Goal: Task Accomplishment & Management: Complete application form

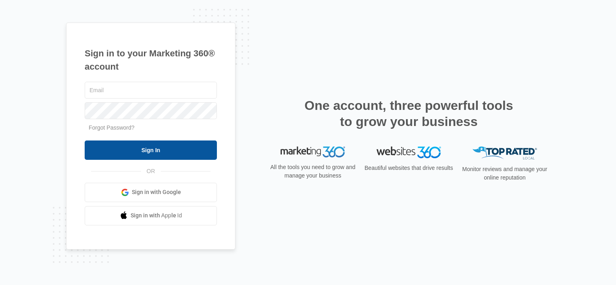
type input "[PERSON_NAME][EMAIL_ADDRESS][DOMAIN_NAME]"
click at [153, 151] on input "Sign In" at bounding box center [151, 150] width 132 height 19
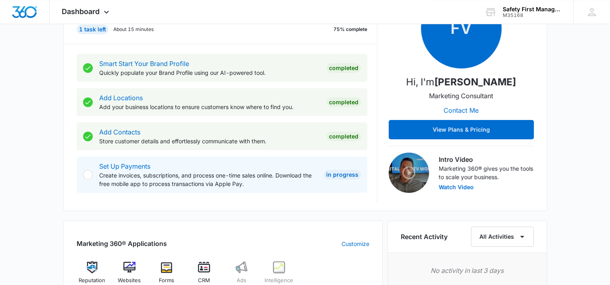
scroll to position [242, 0]
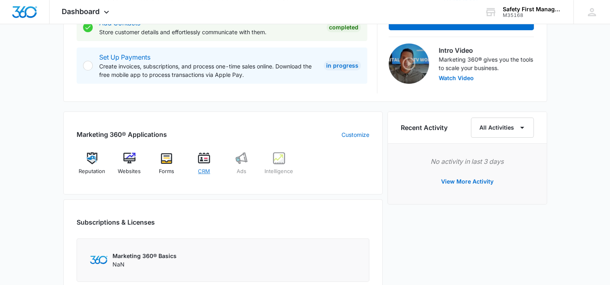
click at [202, 161] on img at bounding box center [204, 158] width 12 height 12
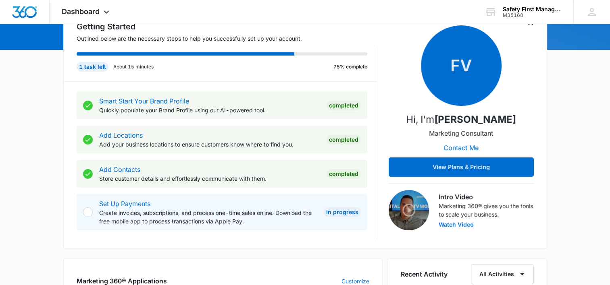
scroll to position [242, 0]
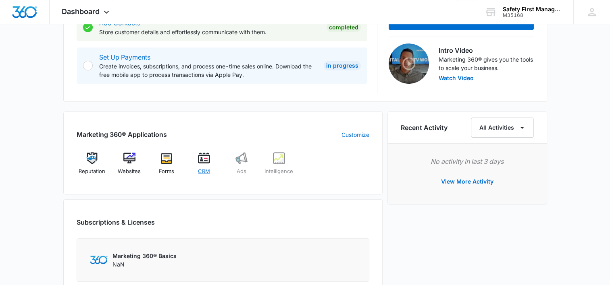
click at [208, 162] on img at bounding box center [204, 158] width 12 height 12
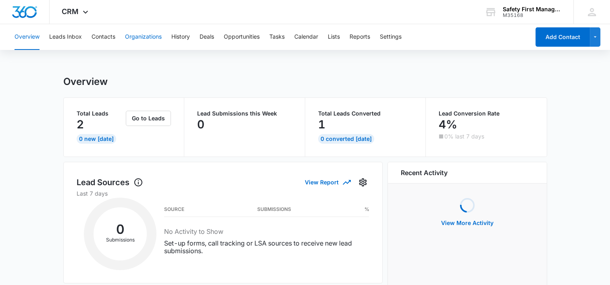
click at [145, 35] on button "Organizations" at bounding box center [143, 37] width 37 height 26
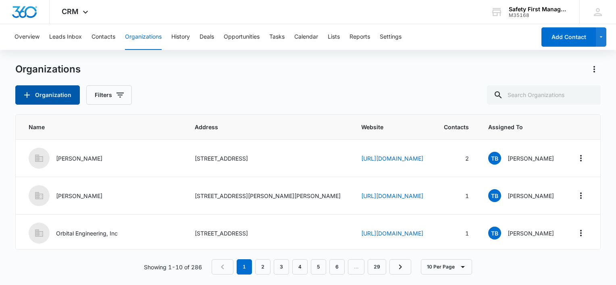
click at [28, 99] on icon "button" at bounding box center [27, 95] width 10 height 10
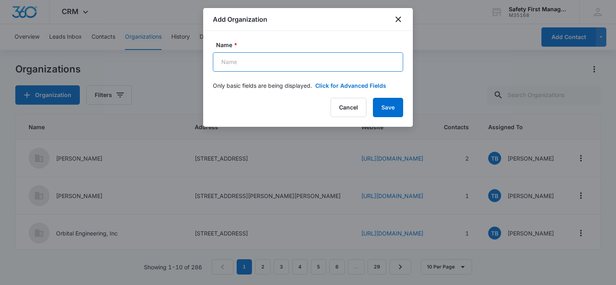
click at [253, 64] on input "Name *" at bounding box center [308, 61] width 190 height 19
type input "Chemco Systems"
click at [324, 85] on button "Click for Advanced Fields" at bounding box center [350, 85] width 71 height 8
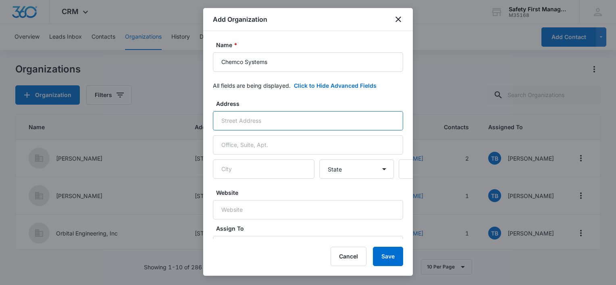
click at [285, 118] on input "text" at bounding box center [308, 120] width 190 height 19
type input "1500 Industrial Dr"
type input "Monongahela"
select select "PA"
type input "15063"
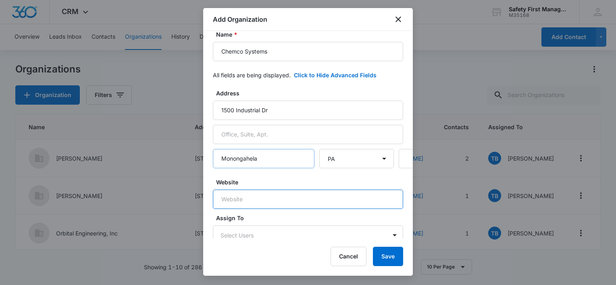
scroll to position [16, 0]
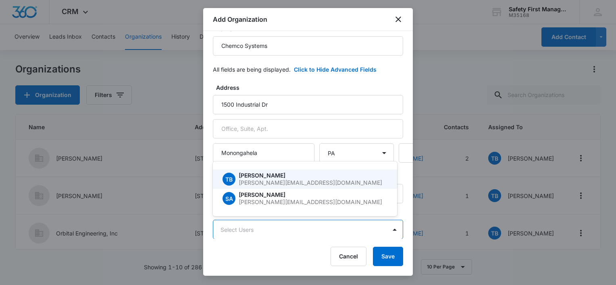
click at [272, 226] on body "CRM Apps Reputation Websites Forms CRM Email Ads Intelligence Brand Settings Sa…" at bounding box center [308, 142] width 616 height 285
click at [279, 175] on p "[PERSON_NAME]" at bounding box center [312, 176] width 147 height 6
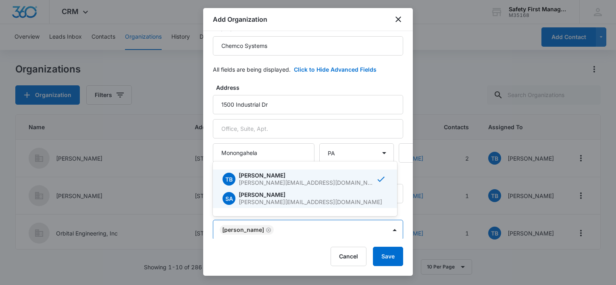
click at [403, 189] on div at bounding box center [308, 142] width 616 height 285
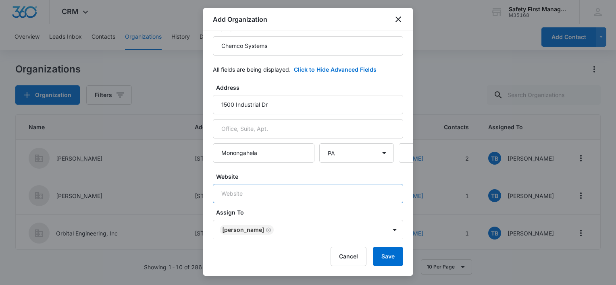
click at [267, 192] on input "Website" at bounding box center [308, 193] width 190 height 19
type input "[DOMAIN_NAME]"
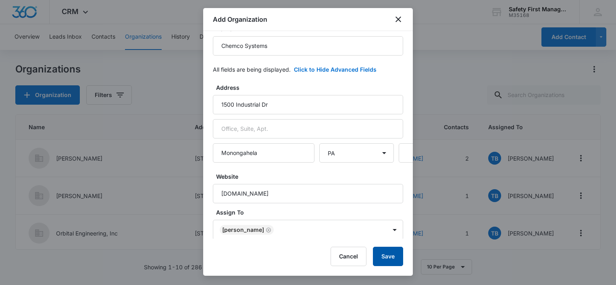
click at [384, 254] on button "Save" at bounding box center [388, 256] width 30 height 19
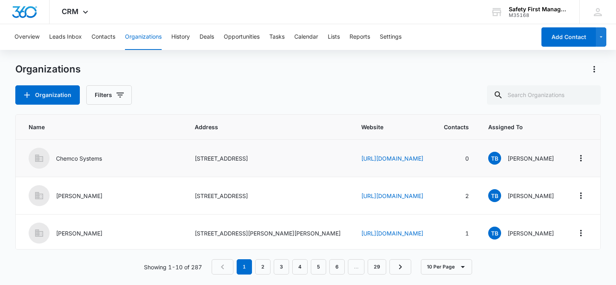
click at [298, 162] on td "[STREET_ADDRESS]" at bounding box center [268, 158] width 167 height 37
click at [77, 158] on p "Chemco Systems" at bounding box center [79, 158] width 46 height 8
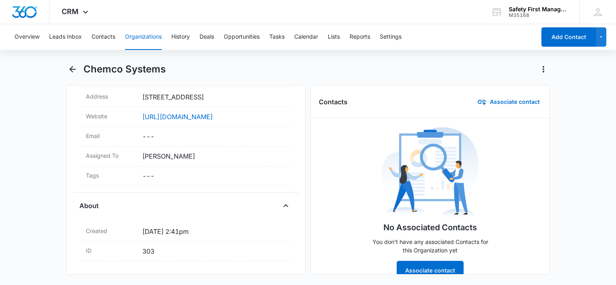
scroll to position [129, 0]
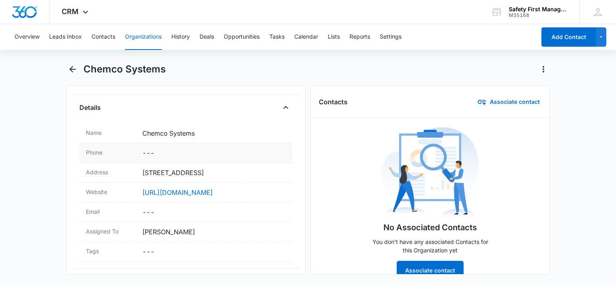
click at [163, 153] on dd "Cancel Save Changes ---" at bounding box center [213, 153] width 143 height 10
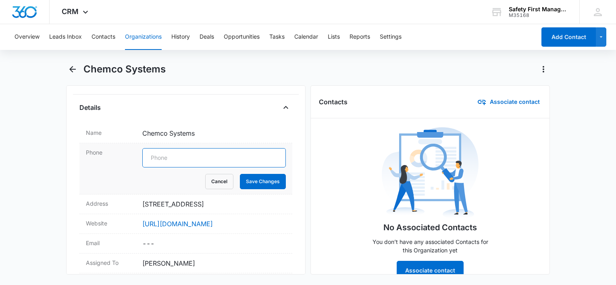
click at [163, 153] on input "tel" at bounding box center [213, 157] width 143 height 19
type input "[PHONE_NUMBER]"
click at [264, 186] on button "Save Changes" at bounding box center [263, 181] width 46 height 15
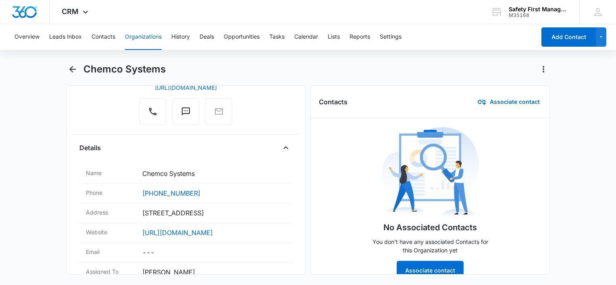
scroll to position [18, 0]
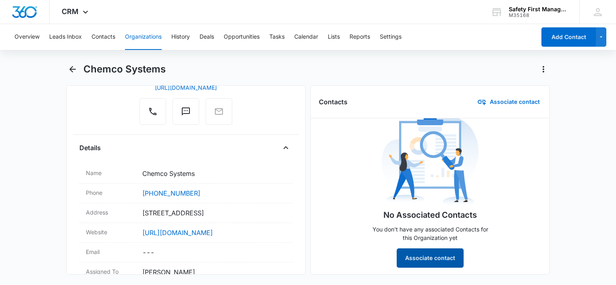
click at [438, 249] on button "Associate contact" at bounding box center [430, 258] width 67 height 19
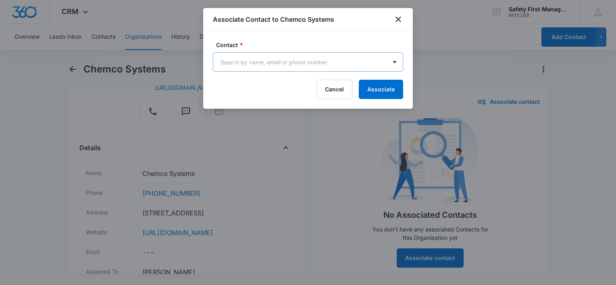
click at [374, 66] on body "CRM Apps Reputation Websites Forms CRM Email Ads Intelligence Brand Settings Sa…" at bounding box center [308, 142] width 616 height 285
click at [375, 66] on div at bounding box center [308, 142] width 616 height 285
click at [378, 86] on button "Associate" at bounding box center [381, 89] width 44 height 19
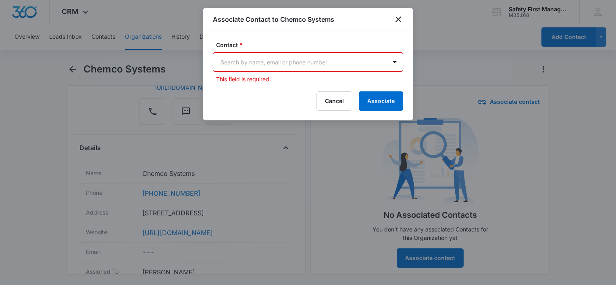
click at [380, 83] on div "Associate Contact to Chemco Systems Contact * option , selected. Select is focu…" at bounding box center [308, 64] width 210 height 112
click at [333, 97] on button "Cancel" at bounding box center [334, 100] width 36 height 19
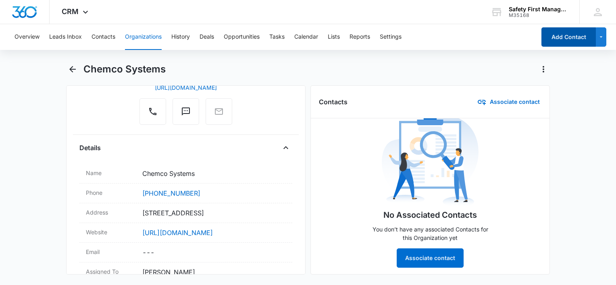
click at [565, 36] on button "Add Contact" at bounding box center [568, 36] width 54 height 19
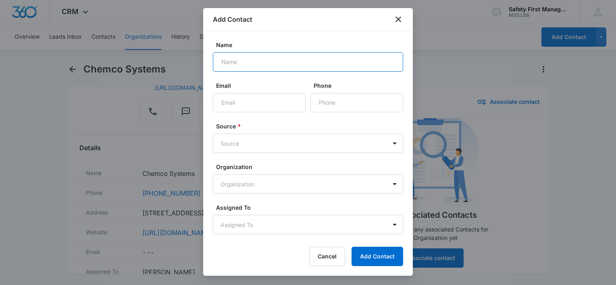
click at [247, 60] on input "Name" at bounding box center [308, 61] width 190 height 19
type input "[PERSON_NAME]"
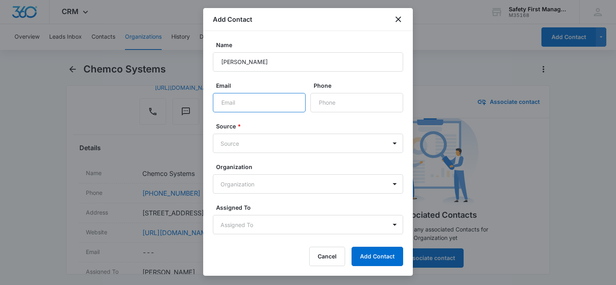
click at [264, 104] on input "Email" at bounding box center [259, 102] width 93 height 19
type input "[EMAIL_ADDRESS][DOMAIN_NAME]"
click at [327, 99] on input "Phone" at bounding box center [356, 102] width 93 height 19
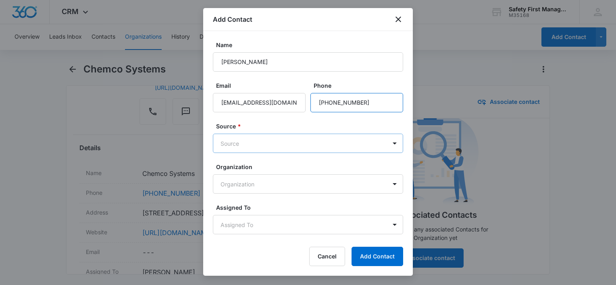
type input "[PHONE_NUMBER]"
click at [327, 142] on body "CRM Apps Reputation Websites Forms CRM Email Ads Intelligence Brand Settings Sa…" at bounding box center [308, 142] width 616 height 285
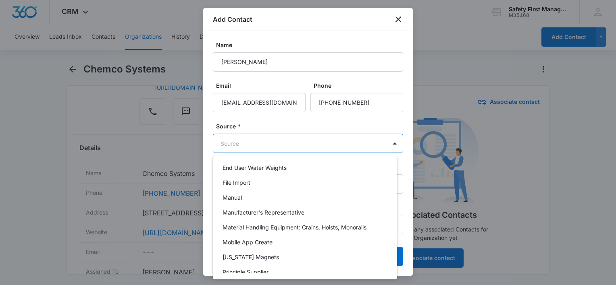
scroll to position [131, 0]
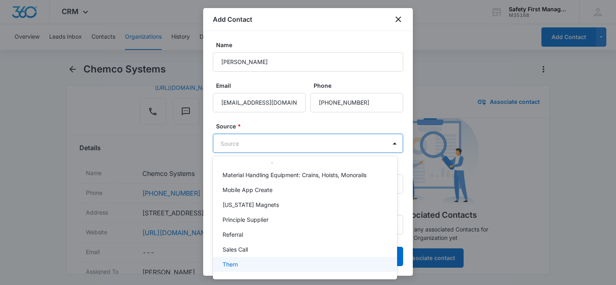
click at [285, 262] on div "Thern" at bounding box center [303, 264] width 163 height 8
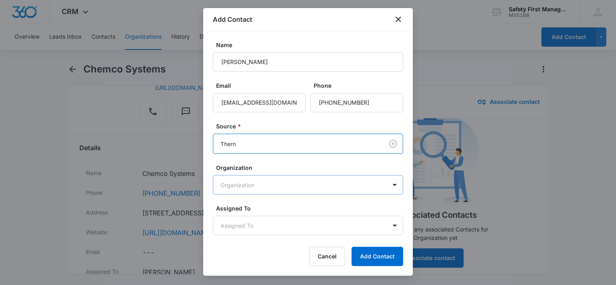
click at [332, 188] on body "CRM Apps Reputation Websites Forms CRM Email Ads Intelligence Brand Settings Sa…" at bounding box center [308, 142] width 616 height 285
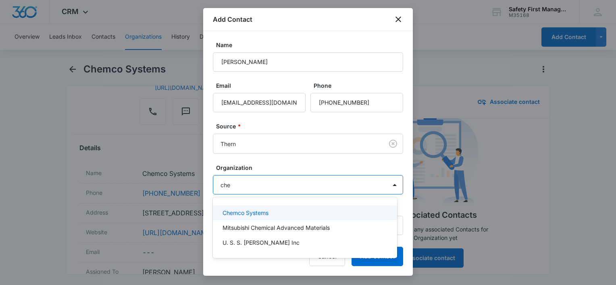
type input "chem"
click at [276, 210] on div "Chemco Systems" at bounding box center [303, 213] width 163 height 8
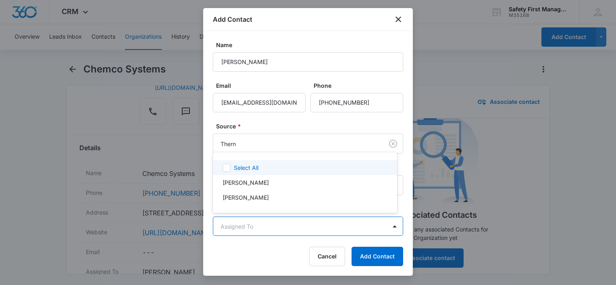
click at [278, 228] on body "CRM Apps Reputation Websites Forms CRM Email Ads Intelligence Brand Settings Sa…" at bounding box center [308, 142] width 616 height 285
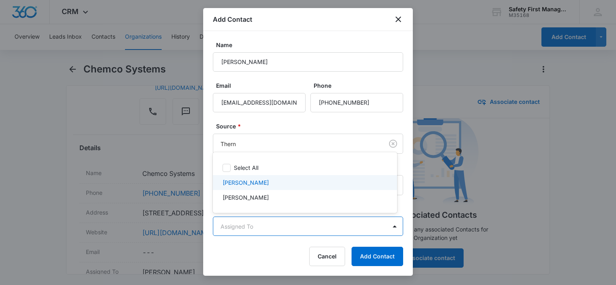
click at [264, 181] on p "[PERSON_NAME]" at bounding box center [245, 183] width 46 height 8
drag, startPoint x: 409, startPoint y: 177, endPoint x: 412, endPoint y: 213, distance: 35.6
click at [412, 213] on div at bounding box center [308, 142] width 616 height 285
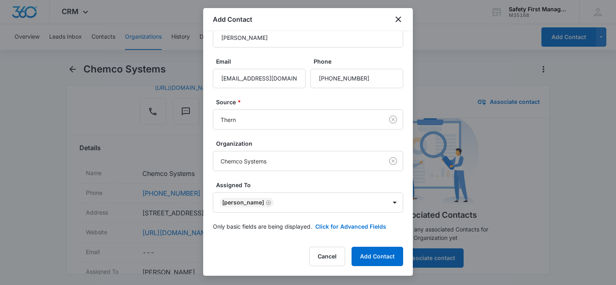
scroll to position [25, 0]
click at [365, 226] on button "Click for Advanced Fields" at bounding box center [350, 225] width 71 height 8
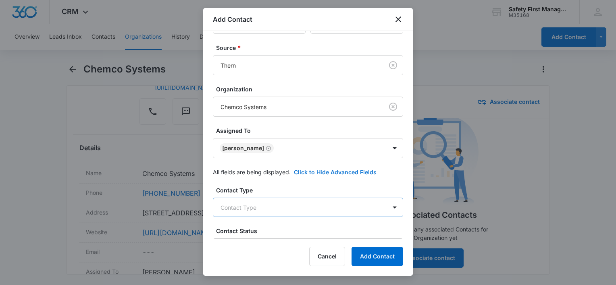
scroll to position [0, 0]
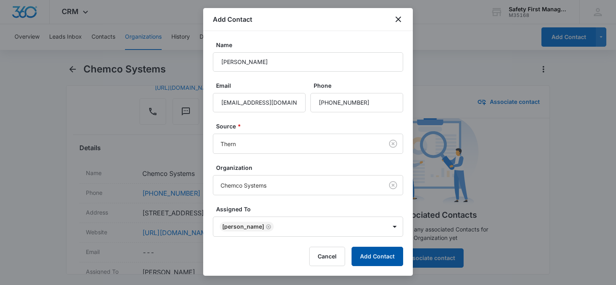
click at [394, 253] on button "Add Contact" at bounding box center [377, 256] width 52 height 19
